Goal: Find specific page/section: Find specific page/section

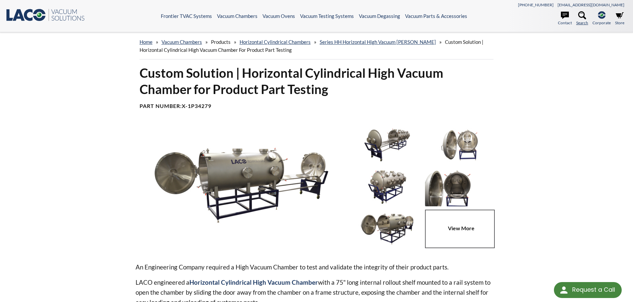
click at [581, 16] on icon at bounding box center [582, 15] width 8 height 8
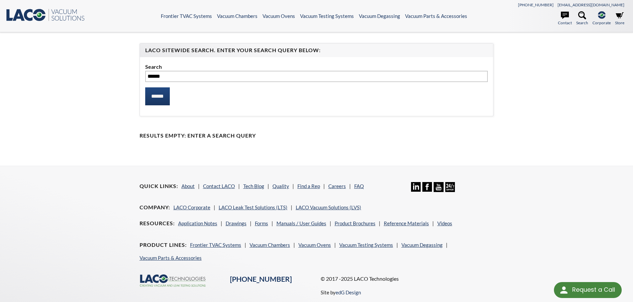
type input "******"
click at [145, 87] on input "******" at bounding box center [157, 96] width 25 height 18
